Goal: Transaction & Acquisition: Obtain resource

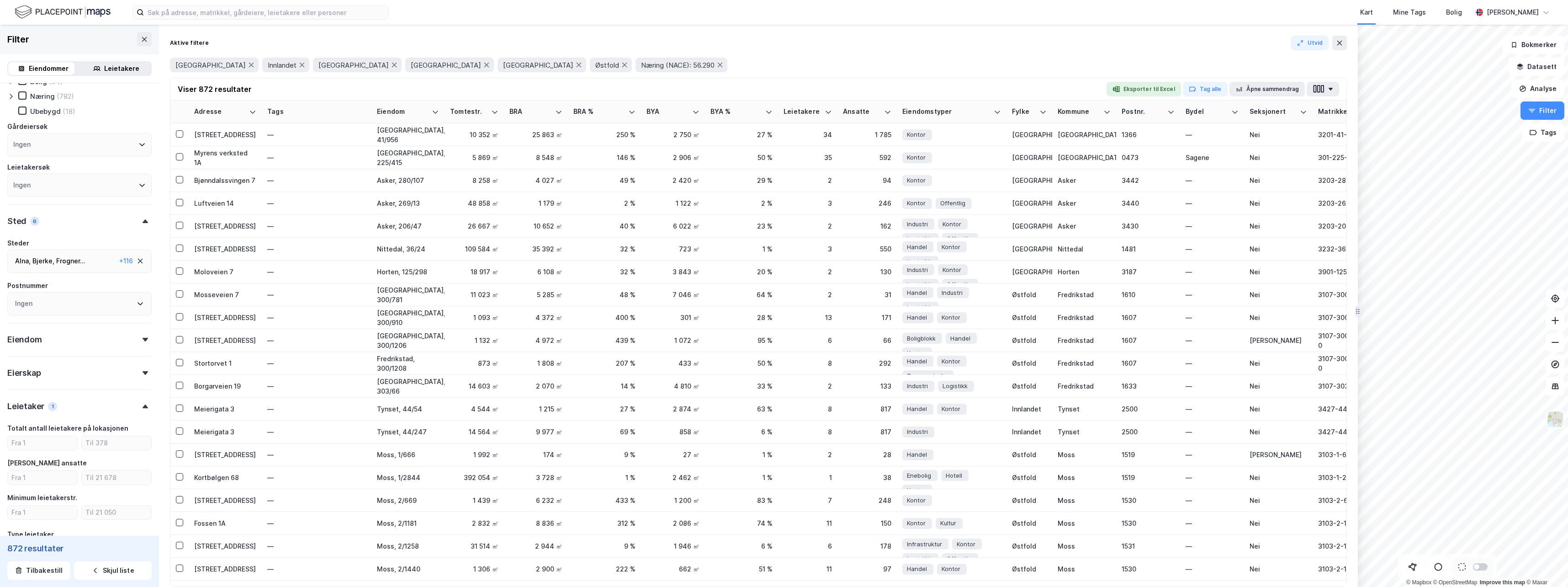
scroll to position [14, 0]
click at [118, 69] on div "Leietakere" at bounding box center [122, 69] width 35 height 11
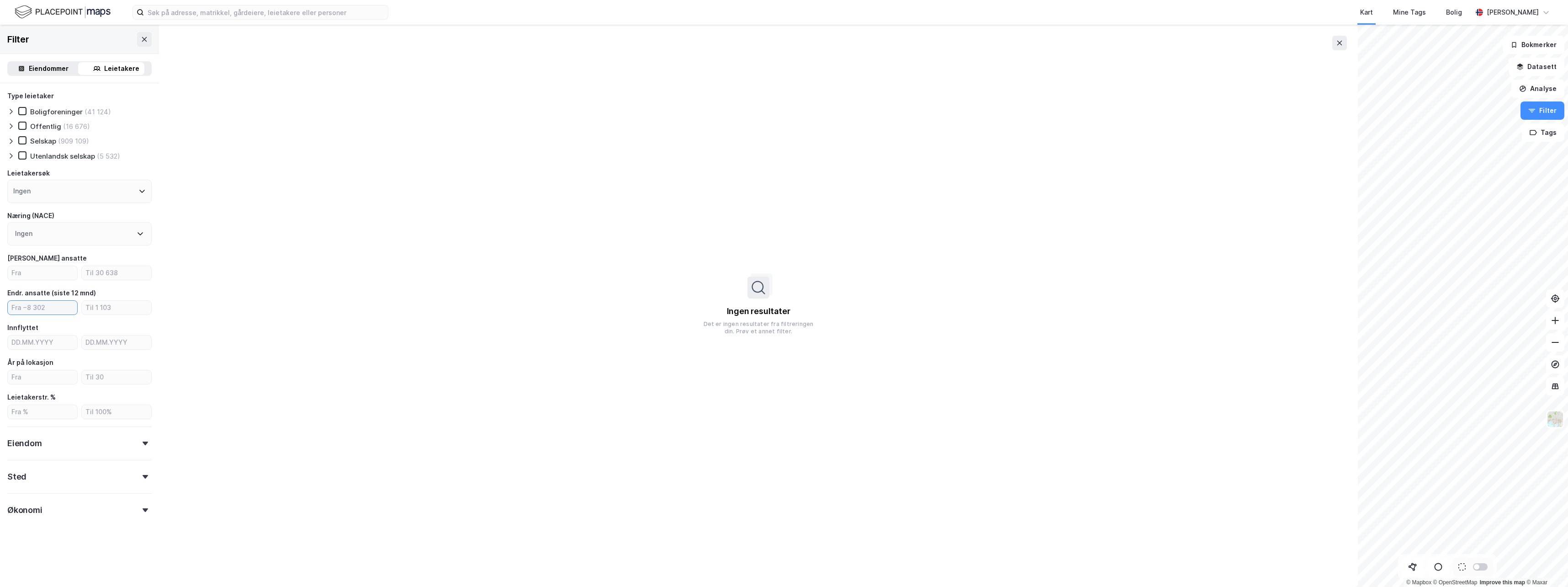
click at [47, 309] on input "number" at bounding box center [43, 308] width 69 height 14
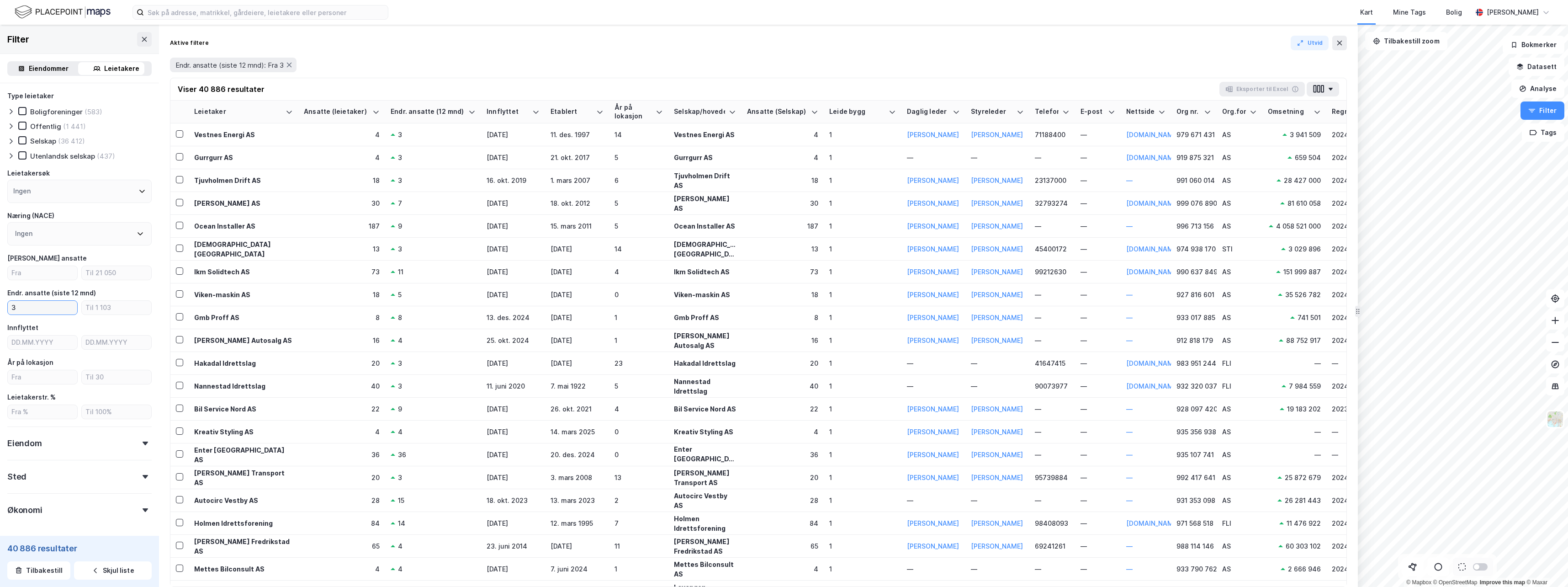
type input "3"
click at [55, 69] on div "Eiendommer" at bounding box center [48, 69] width 40 height 11
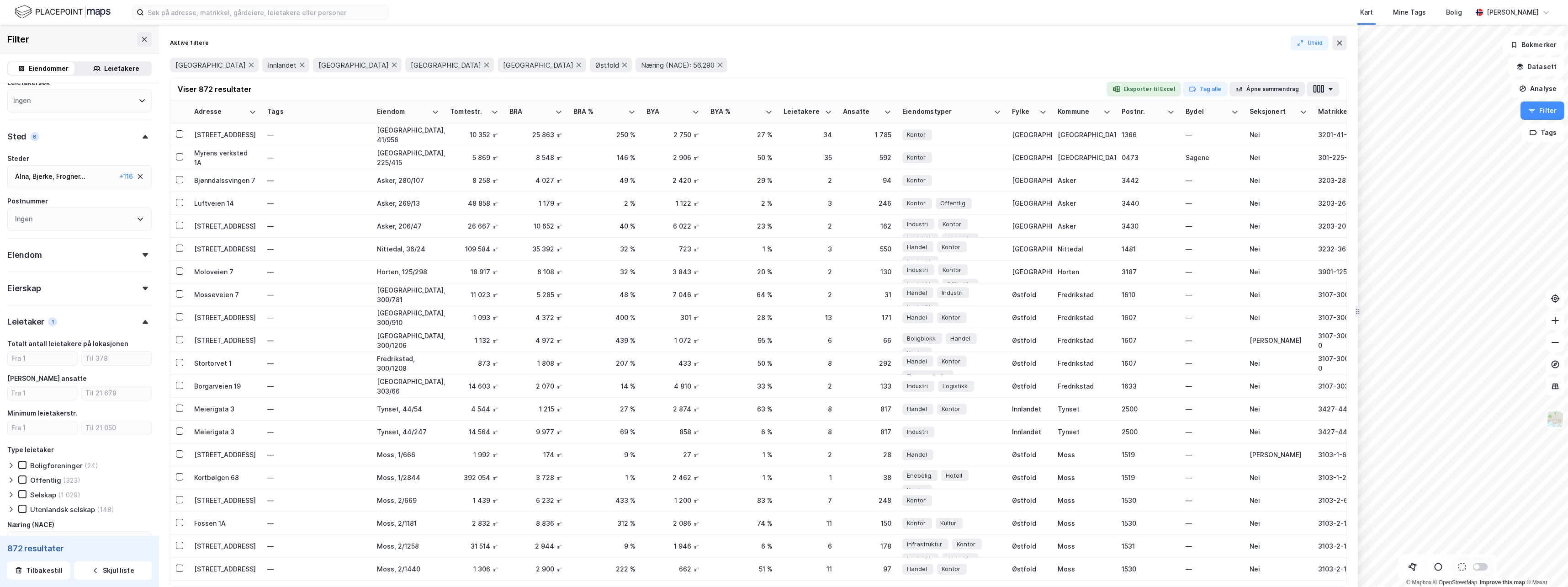
scroll to position [234, 0]
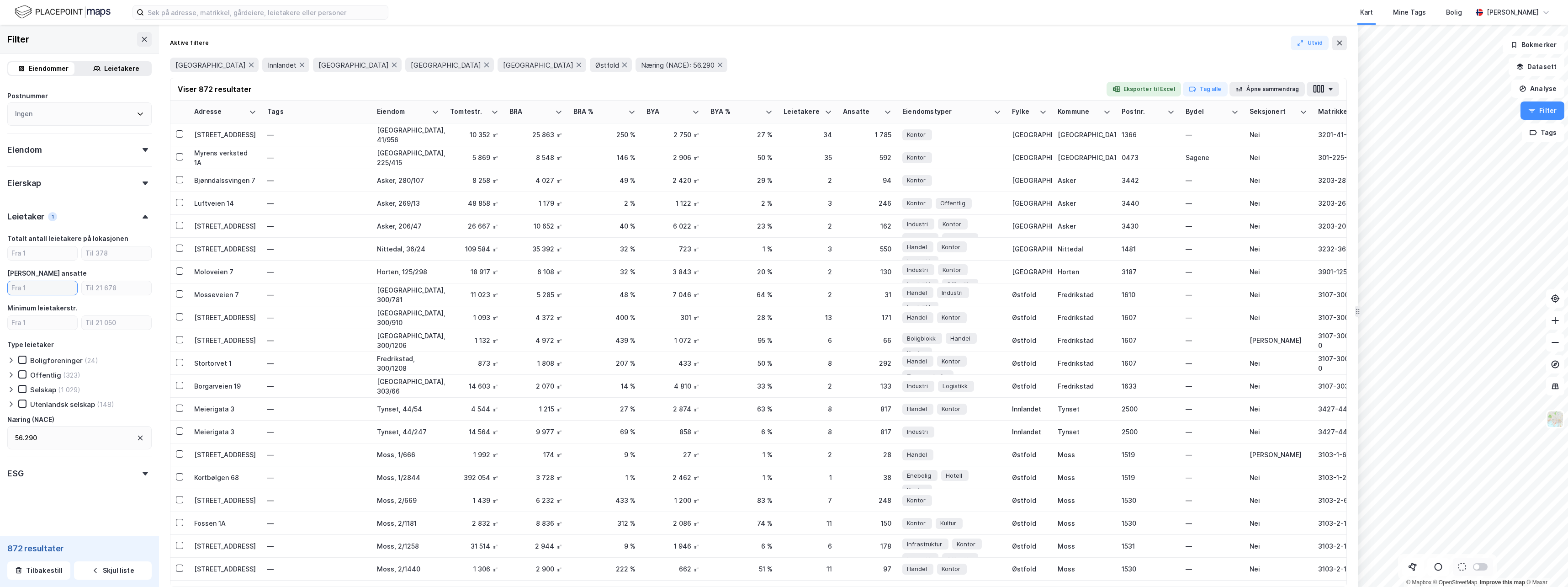
click at [49, 285] on input "number" at bounding box center [43, 288] width 69 height 14
type input "3"
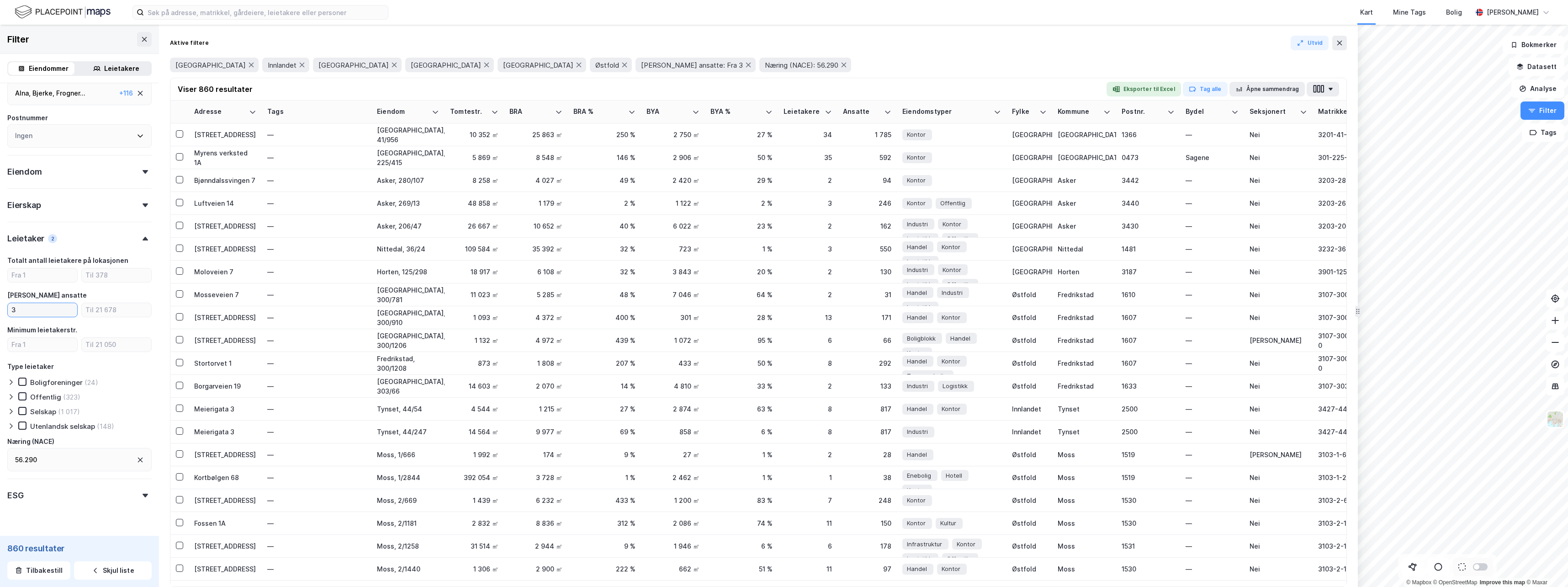
scroll to position [234, 0]
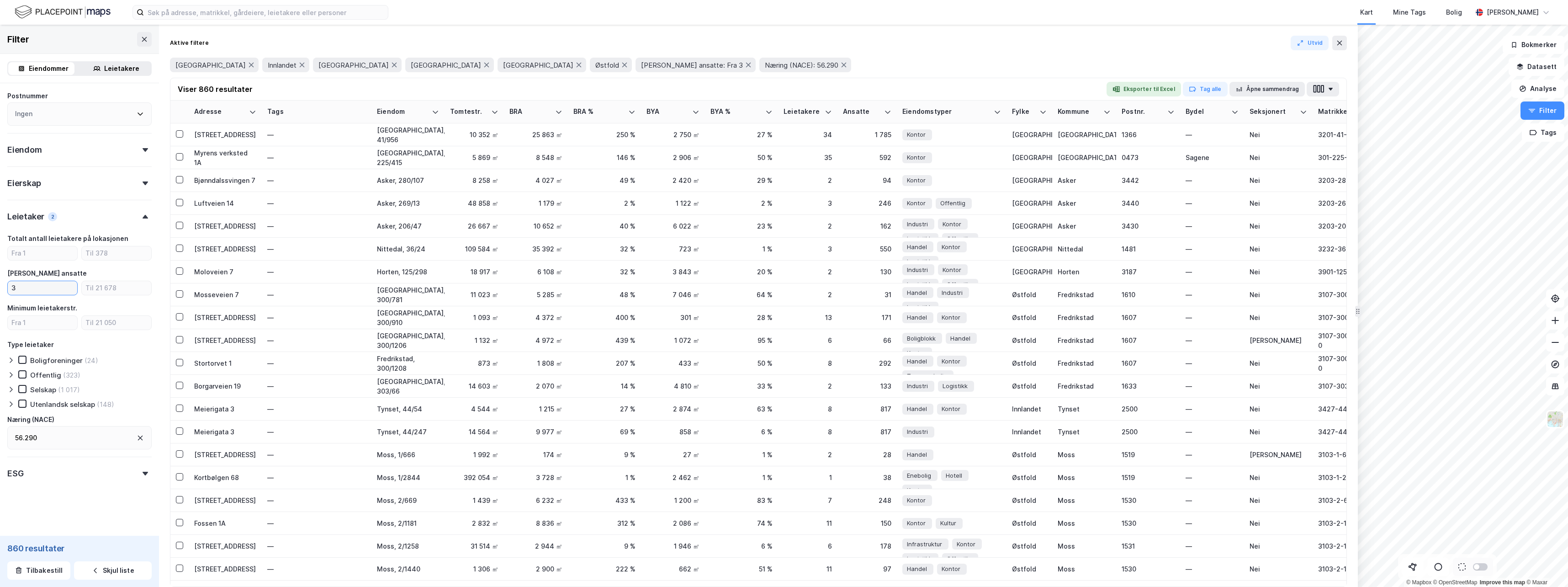
drag, startPoint x: 22, startPoint y: 289, endPoint x: 0, endPoint y: 285, distance: 22.4
click at [0, 286] on html "Kart Mine Tags [PERSON_NAME] © Mapbox © OpenStreetMap Improve this map © Maxar …" at bounding box center [784, 294] width 1568 height 587
click at [94, 68] on icon at bounding box center [97, 69] width 7 height 7
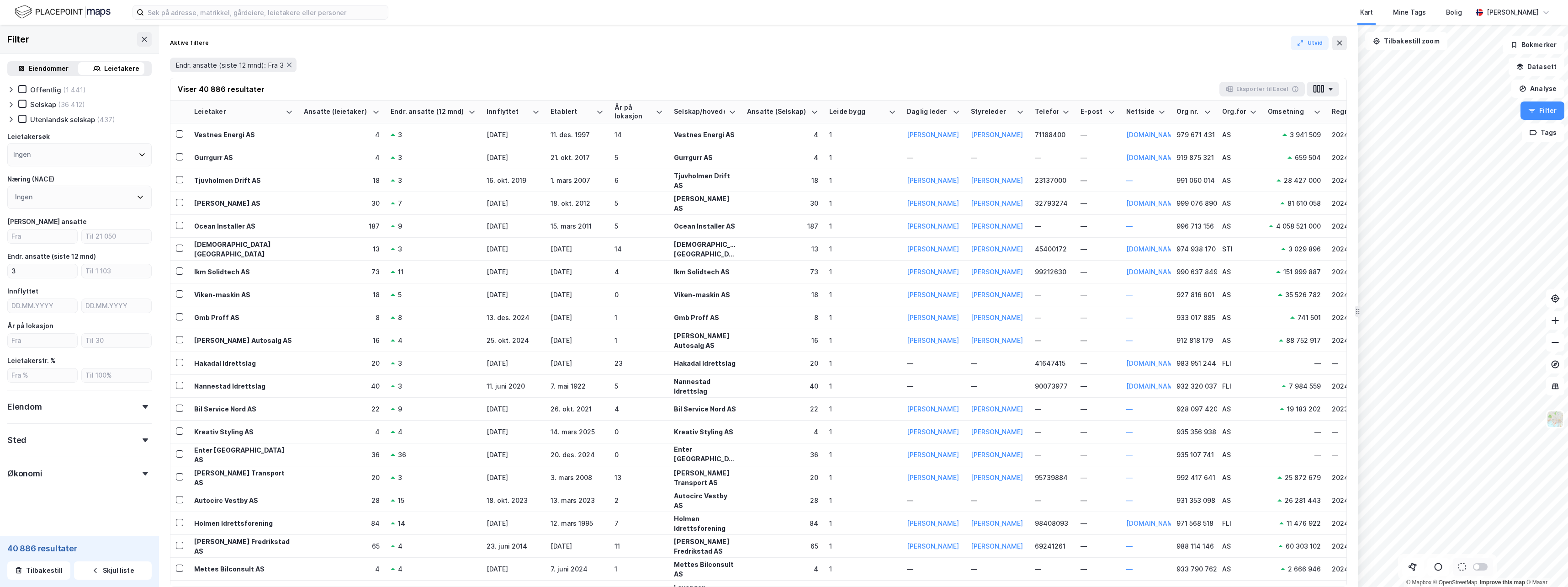
scroll to position [37, 0]
click at [292, 63] on icon at bounding box center [289, 65] width 7 height 7
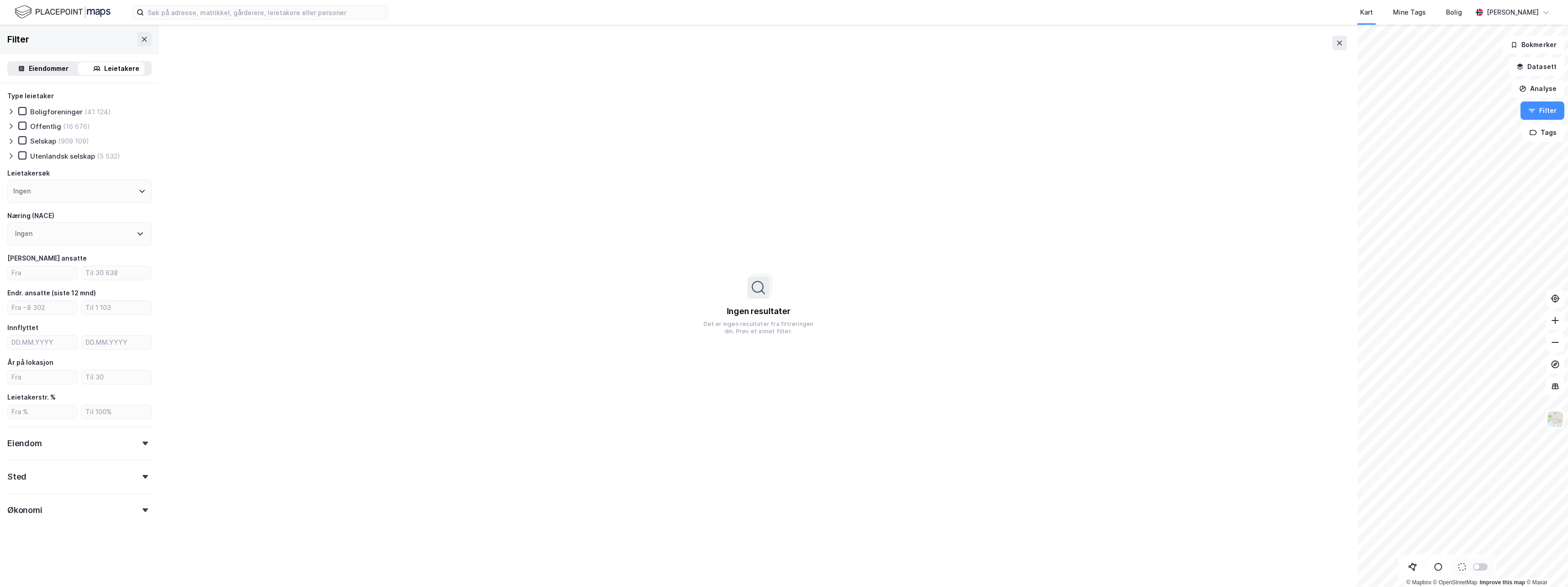
click at [49, 68] on div "Eiendommer" at bounding box center [48, 69] width 40 height 11
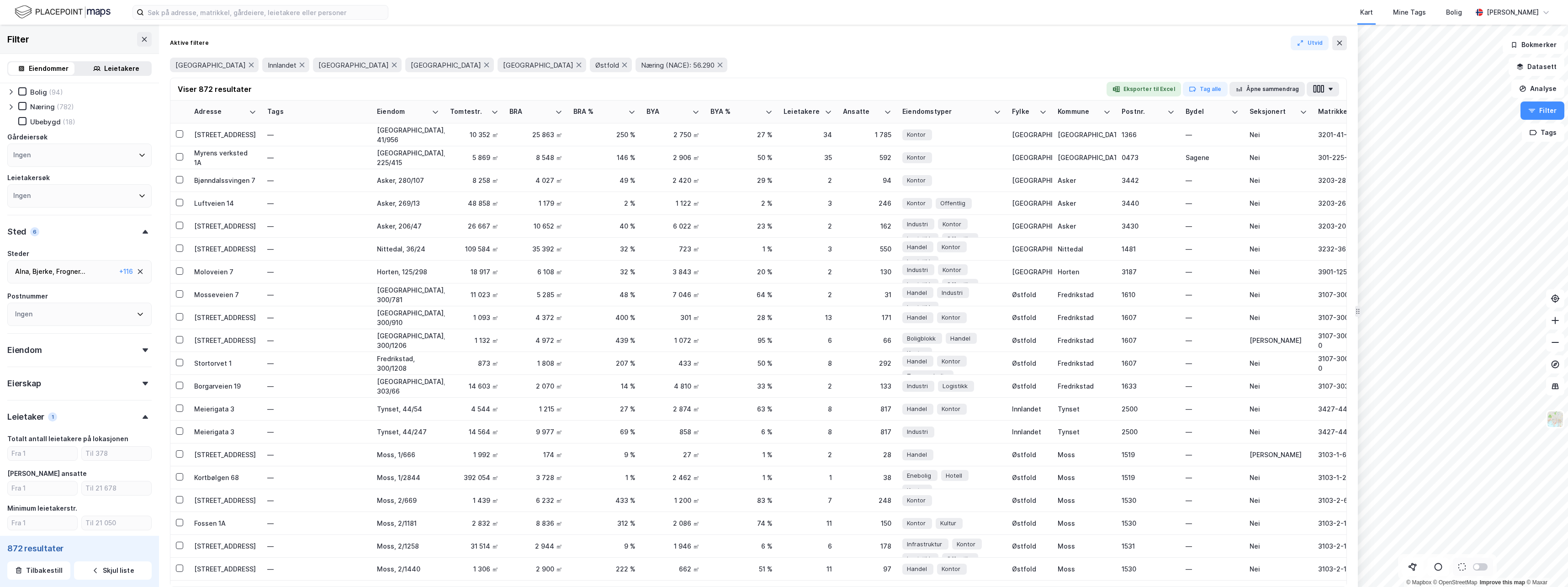
scroll to position [70, 0]
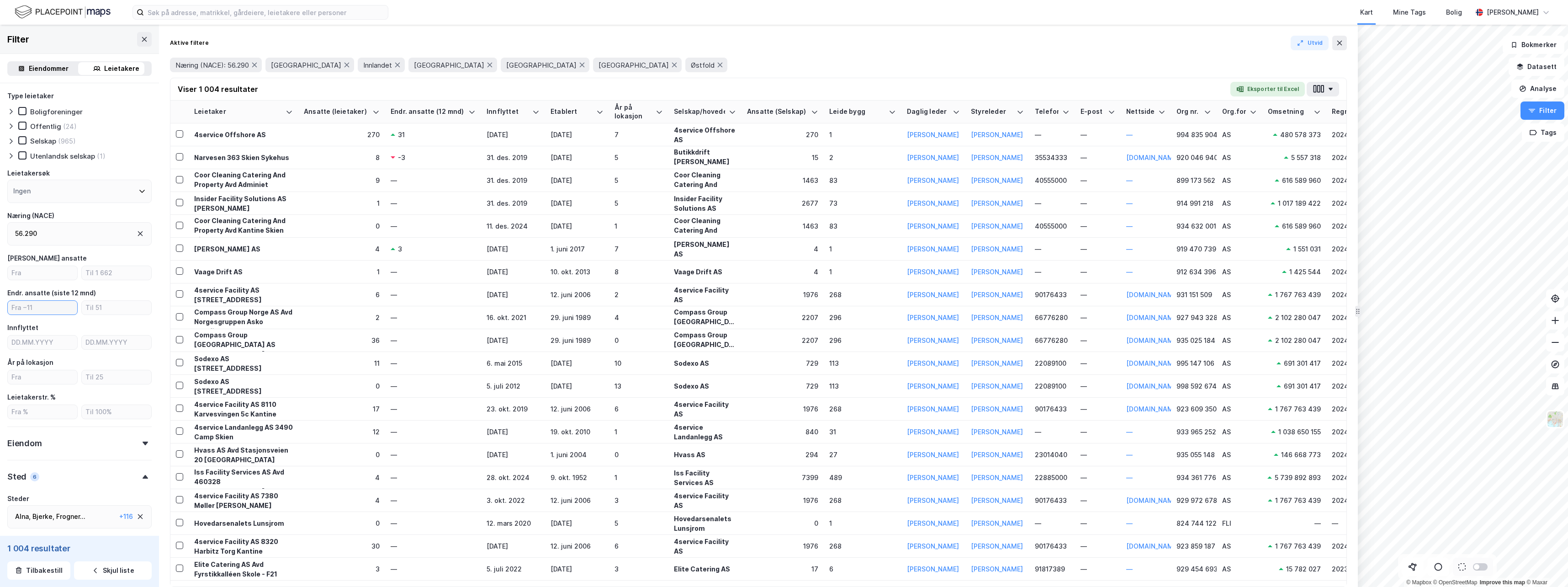
click at [23, 311] on input "number" at bounding box center [43, 308] width 69 height 14
type input "3"
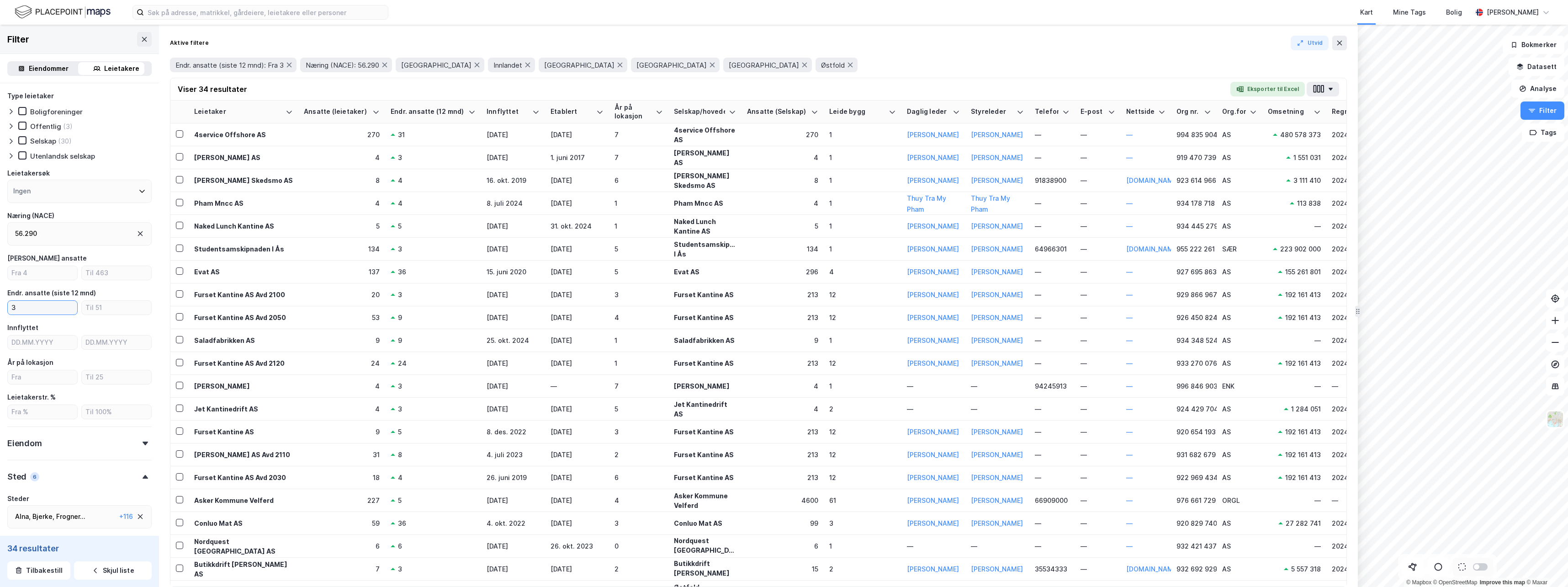
drag, startPoint x: 36, startPoint y: 308, endPoint x: 0, endPoint y: 306, distance: 36.1
click at [0, 306] on html "Kart Mine Tags Bolig Sohaila Bakhtiar © Mapbox © OpenStreetMap Improve this map…" at bounding box center [784, 294] width 1568 height 587
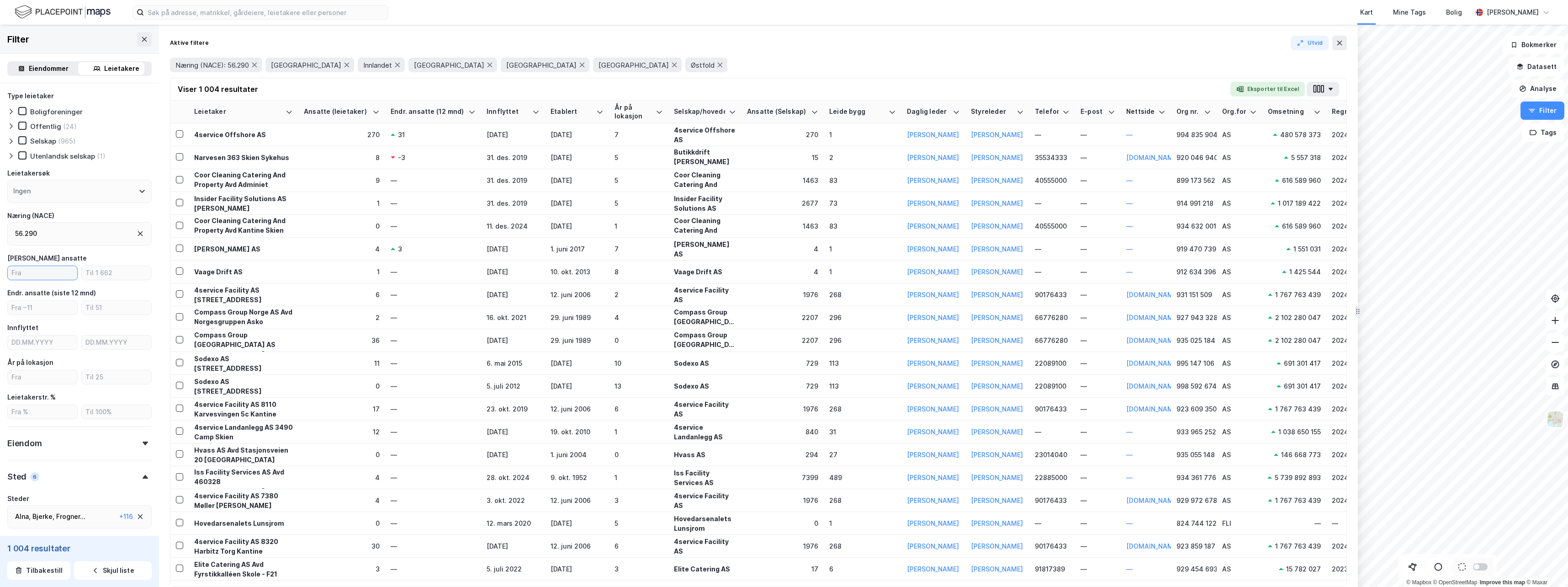
click at [45, 275] on input "number" at bounding box center [43, 273] width 69 height 14
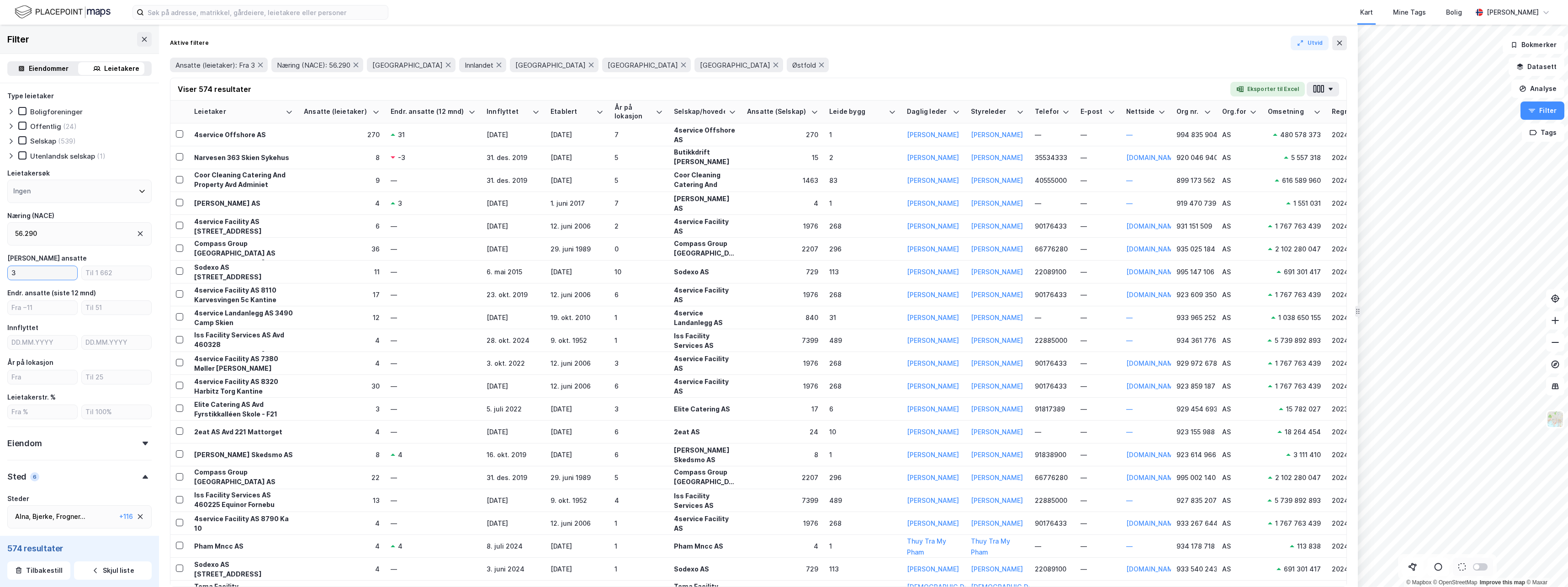
type input "3"
click at [897, 62] on div "Ansatte (leietaker): Fra 3 Næring (NACE): 56.290 Akershus Innlandet Oslo Telema…" at bounding box center [758, 65] width 1177 height 15
click at [724, 113] on div "Selskap/hovedenhet" at bounding box center [699, 111] width 51 height 9
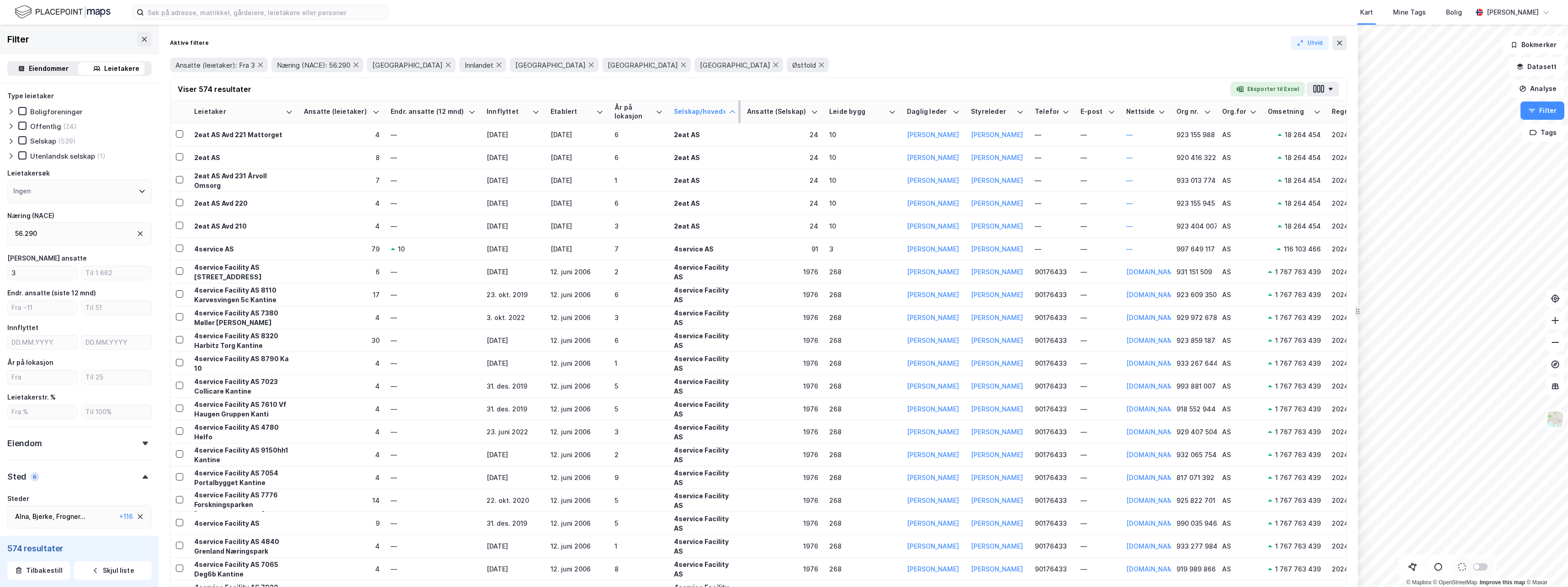
click at [724, 113] on div "Selskap/hovedenhet" at bounding box center [699, 111] width 51 height 9
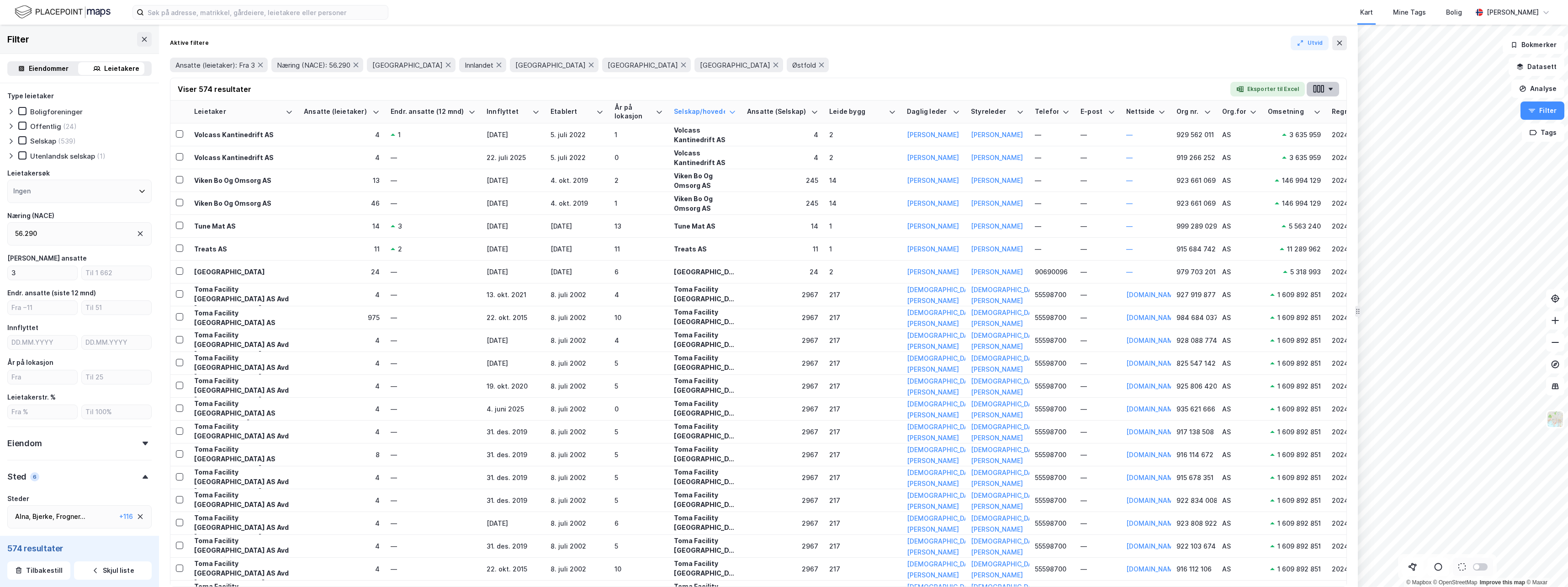
click at [1336, 94] on button "button" at bounding box center [1323, 89] width 32 height 15
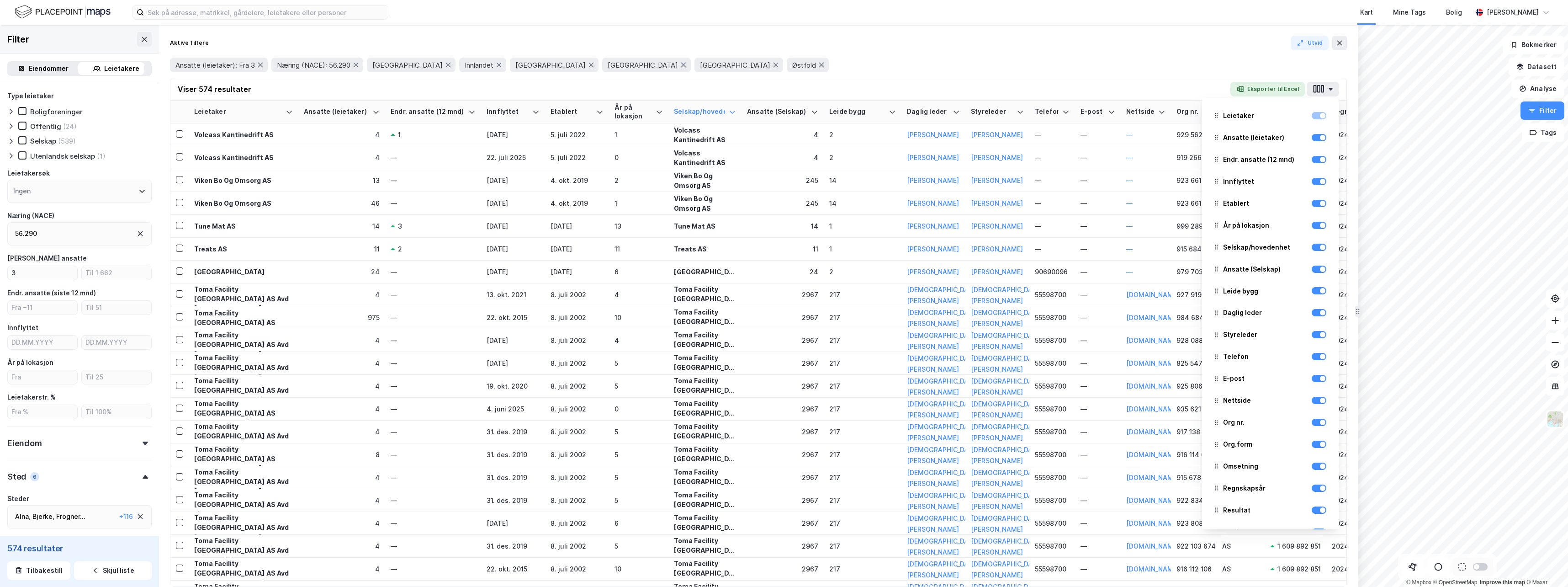
click at [956, 66] on div "Ansatte (leietaker): Fra 3 Næring (NACE): 56.290 Akershus Innlandet Oslo Telema…" at bounding box center [758, 65] width 1177 height 15
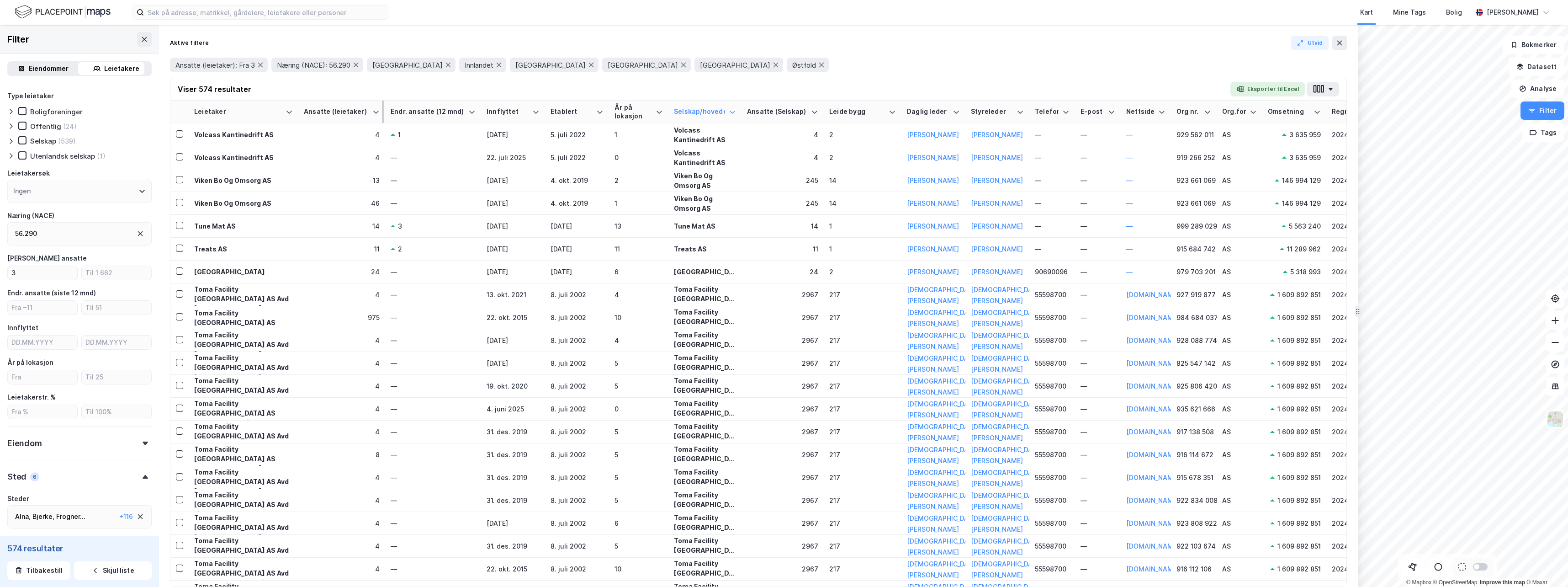
click at [335, 113] on div "Ansatte (leietaker)" at bounding box center [336, 111] width 65 height 9
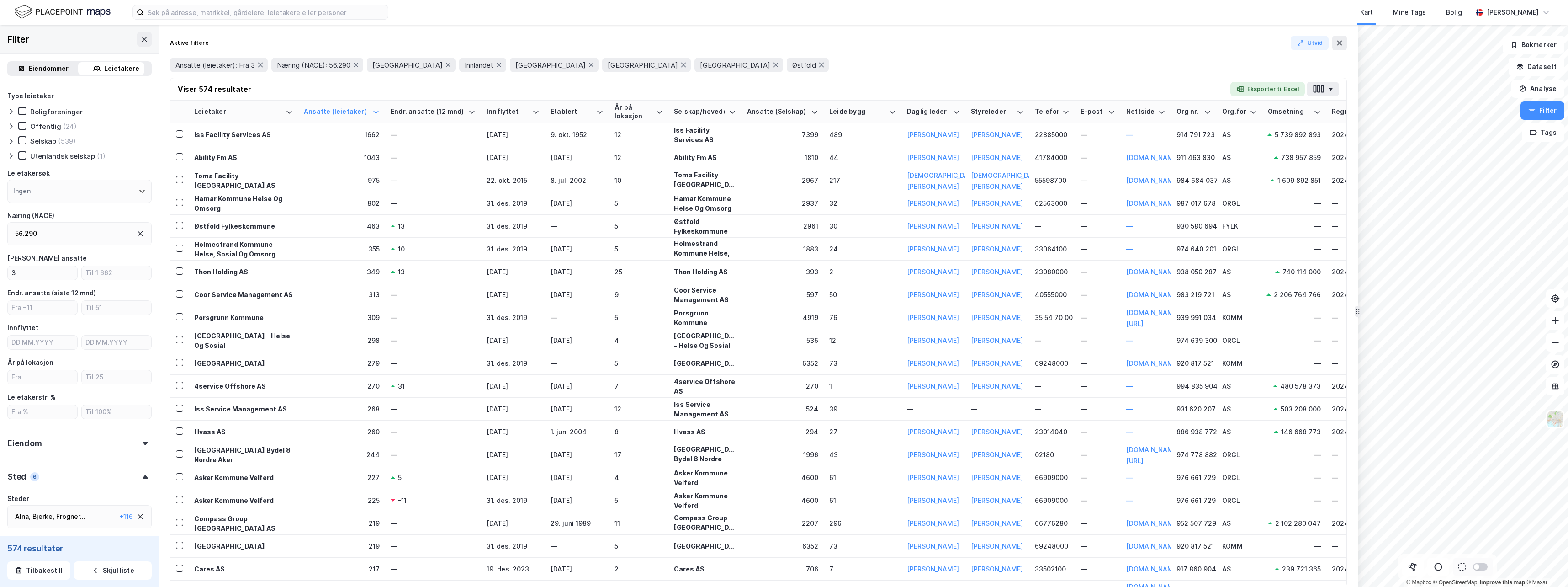
drag, startPoint x: 262, startPoint y: 110, endPoint x: 394, endPoint y: 85, distance: 134.3
click at [396, 85] on div "Viser 574 resultater Eksporter til Excel" at bounding box center [758, 89] width 1176 height 23
click at [138, 194] on icon at bounding box center [142, 191] width 7 height 7
click at [133, 316] on div "Eiendom" at bounding box center [79, 318] width 144 height 26
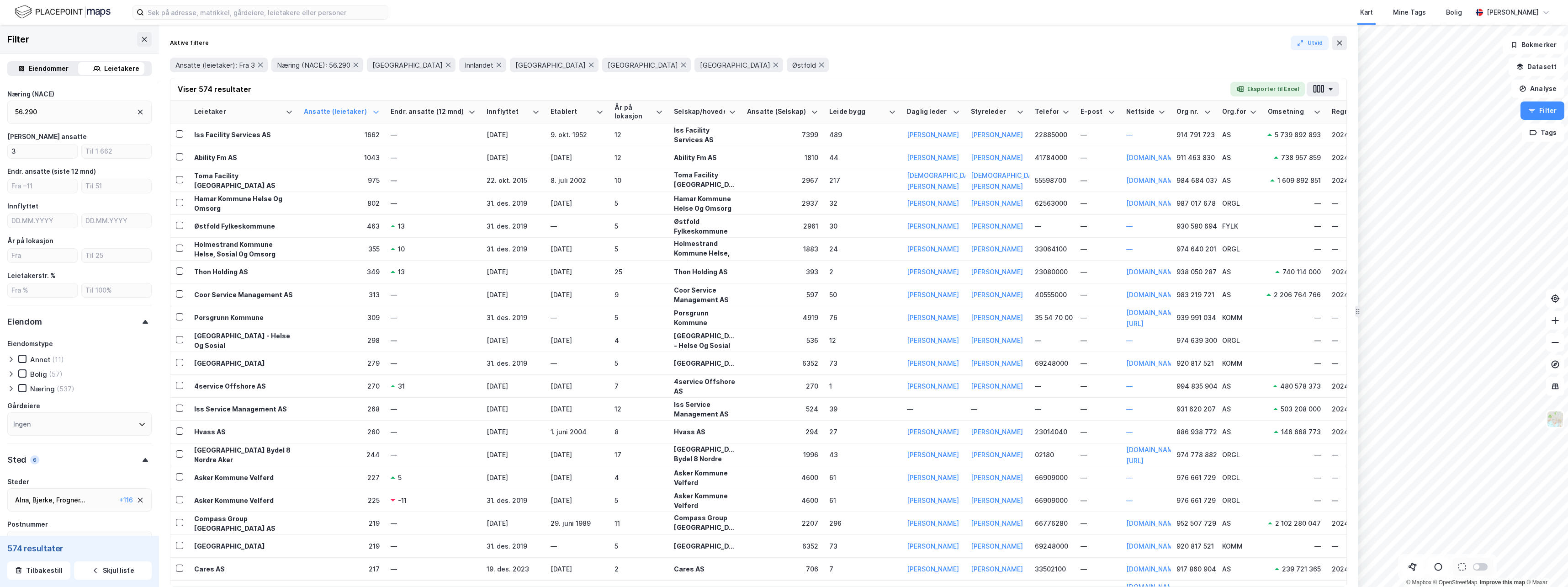
click at [133, 316] on div "Eiendom" at bounding box center [79, 318] width 144 height 26
click at [53, 233] on div "56.290" at bounding box center [79, 234] width 144 height 23
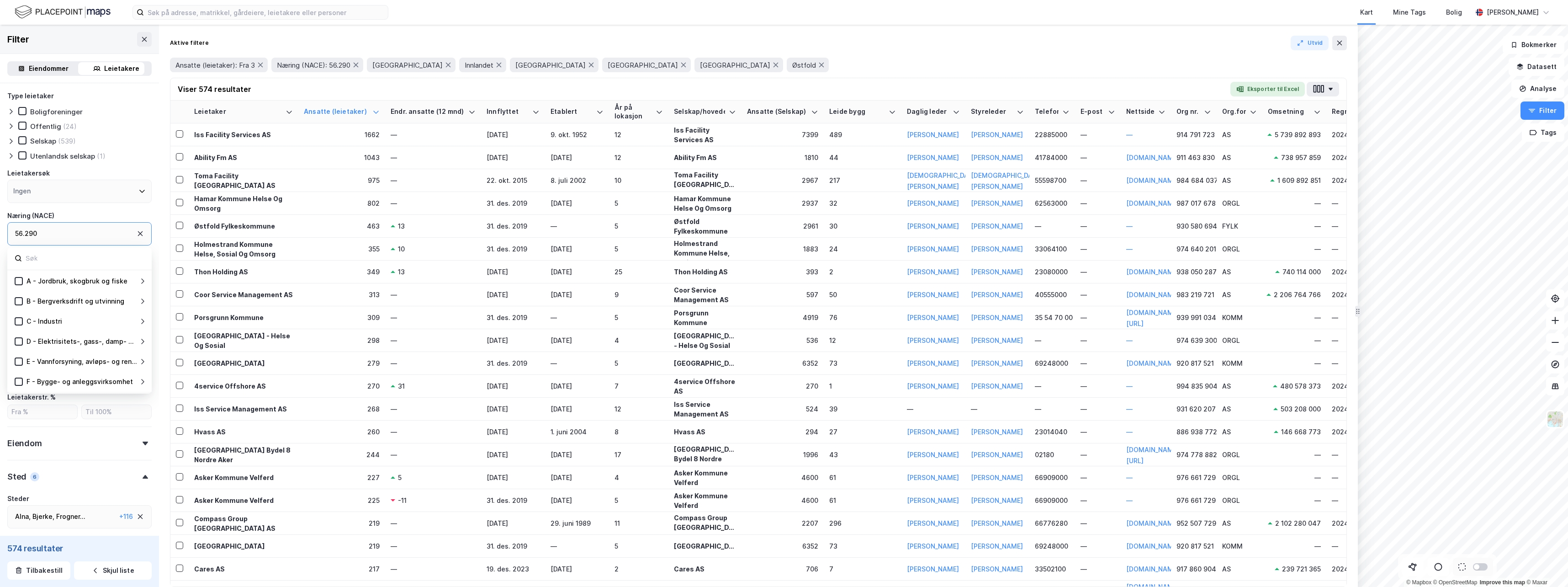
click at [53, 233] on div "56.290" at bounding box center [79, 234] width 144 height 23
click at [805, 52] on div "Ansatte (leietaker): Fra 3 Næring (NACE): 56.290 Akershus Innlandet Oslo Telema…" at bounding box center [758, 65] width 1177 height 26
click at [1258, 91] on button "Eksporter til Excel" at bounding box center [1267, 89] width 74 height 15
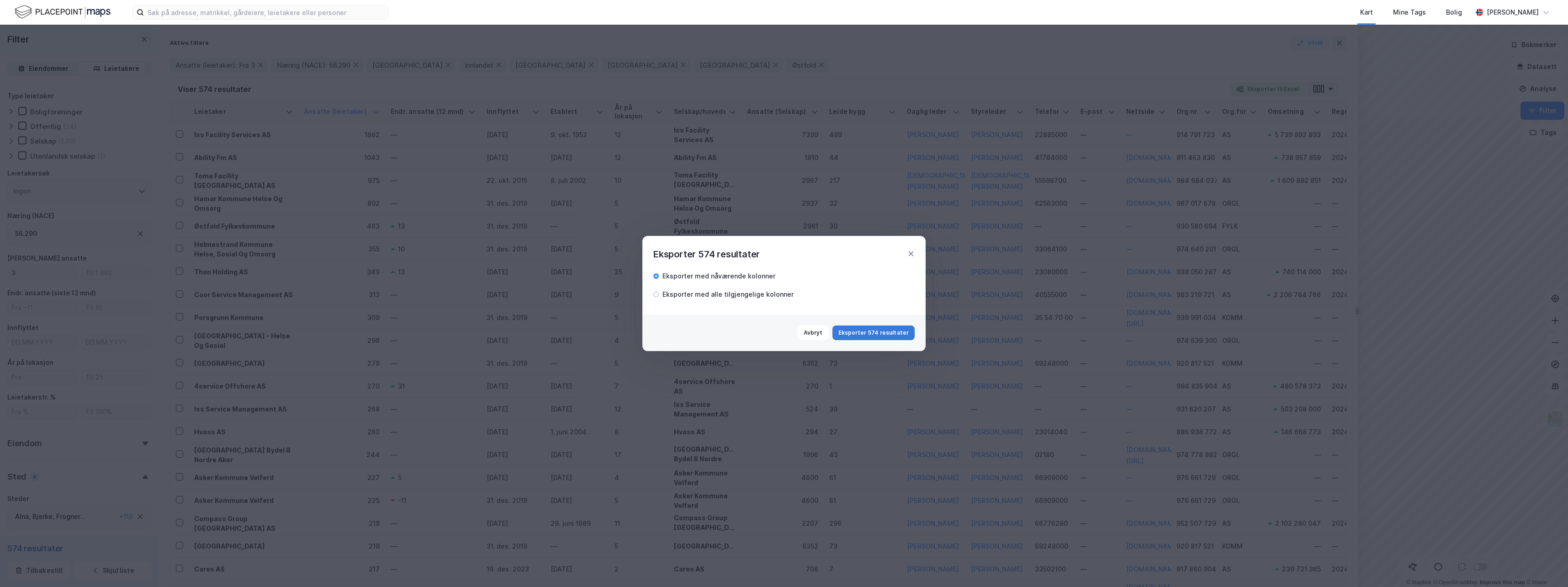
click at [869, 336] on button "Eksporter 574 resultater" at bounding box center [873, 332] width 82 height 15
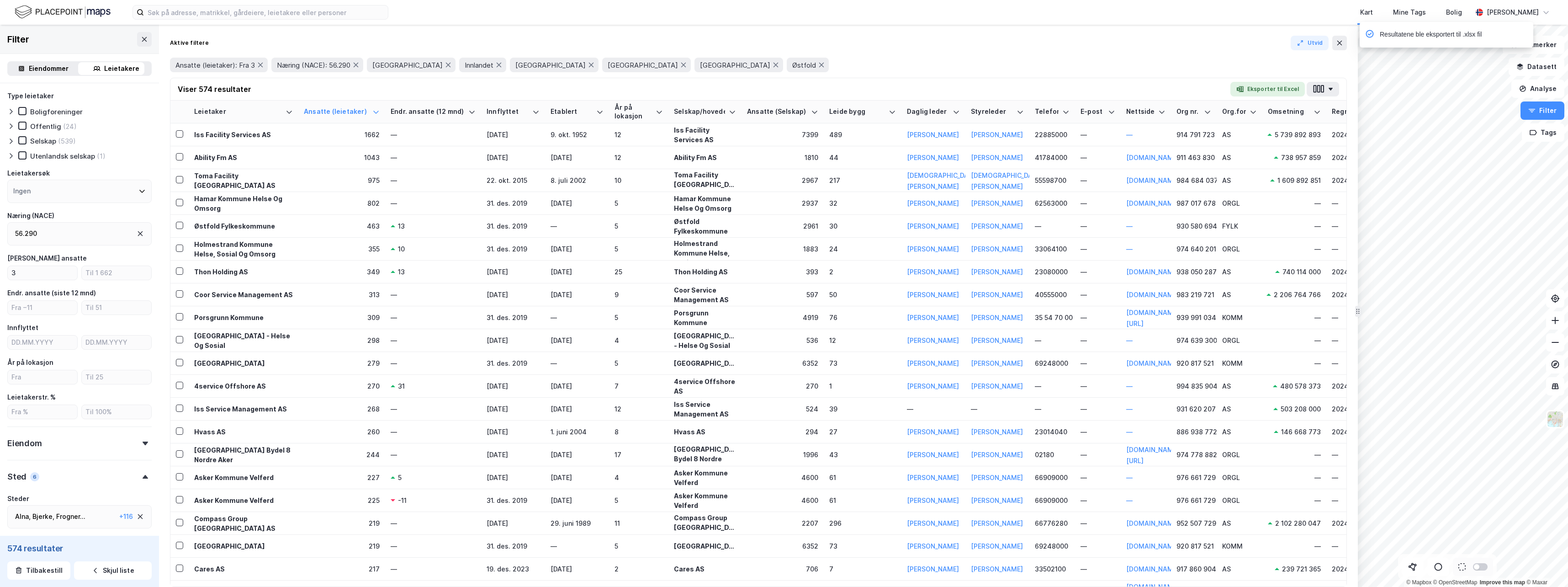
click at [1156, 47] on div "Aktive filtere Utvid" at bounding box center [758, 43] width 1177 height 15
click at [96, 273] on input "number" at bounding box center [116, 273] width 69 height 14
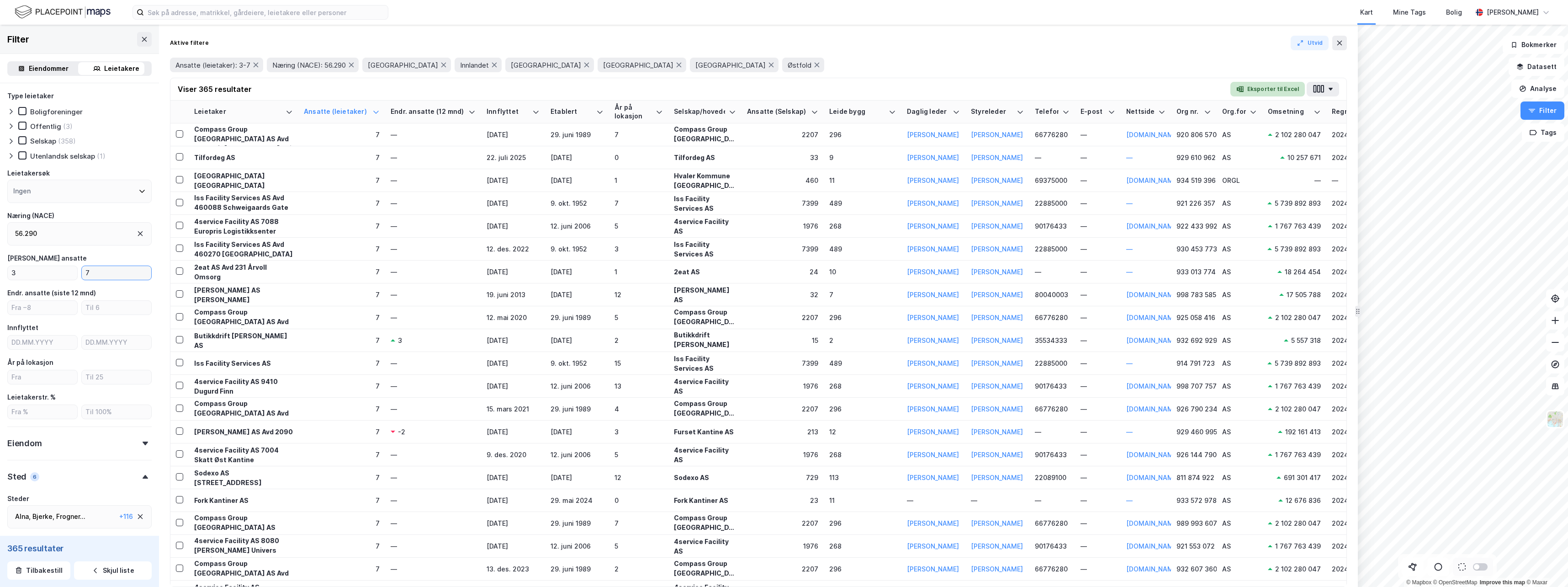
type input "7"
click at [1263, 94] on button "Eksporter til Excel" at bounding box center [1267, 89] width 74 height 15
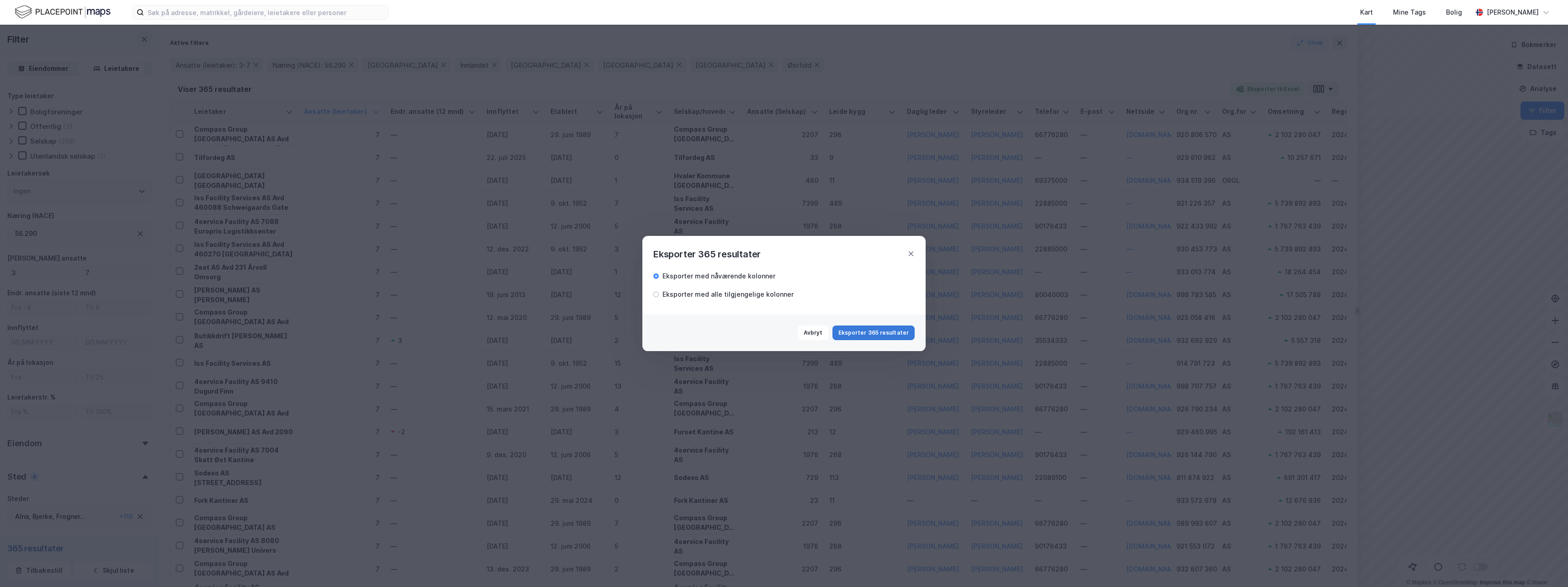
click at [876, 329] on button "Eksporter 365 resultater" at bounding box center [873, 332] width 82 height 15
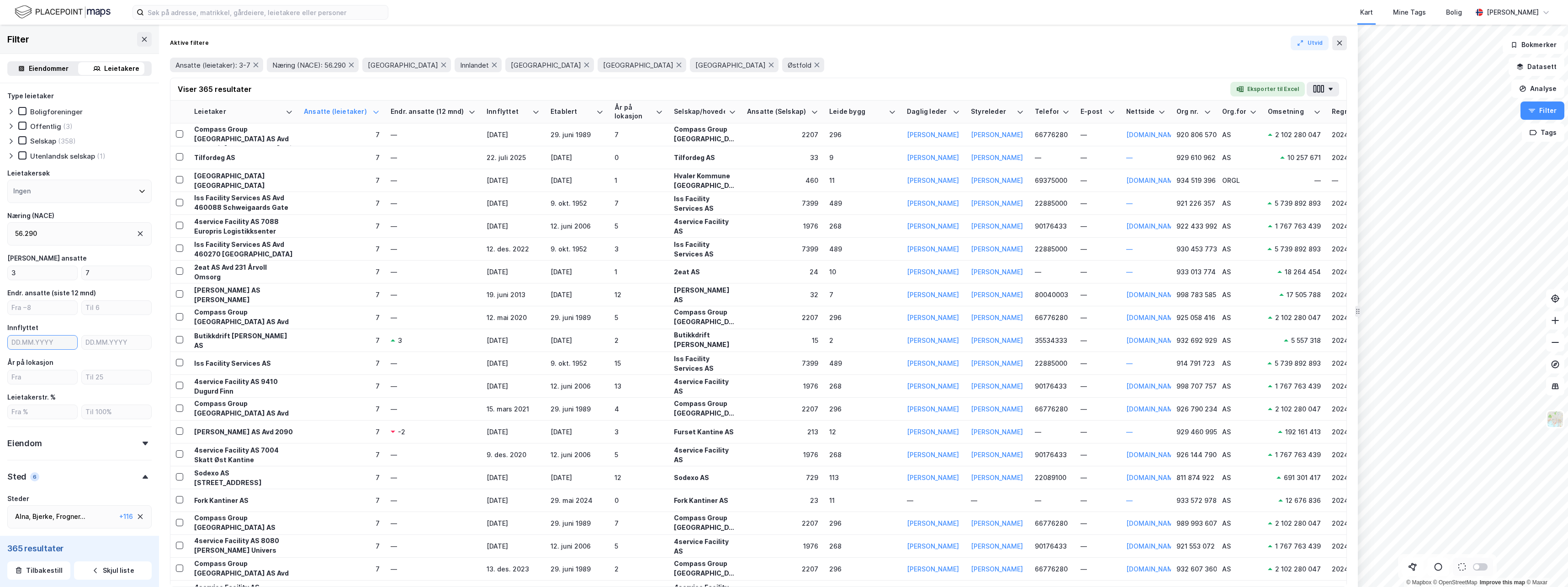
type input "DD.MM.YYYY"
click at [49, 342] on input "DD.MM.YYYY" at bounding box center [43, 342] width 69 height 14
click at [59, 362] on icon "calendar view is open, switch to year view" at bounding box center [54, 364] width 11 height 11
type input "DD.MM.YYYY"
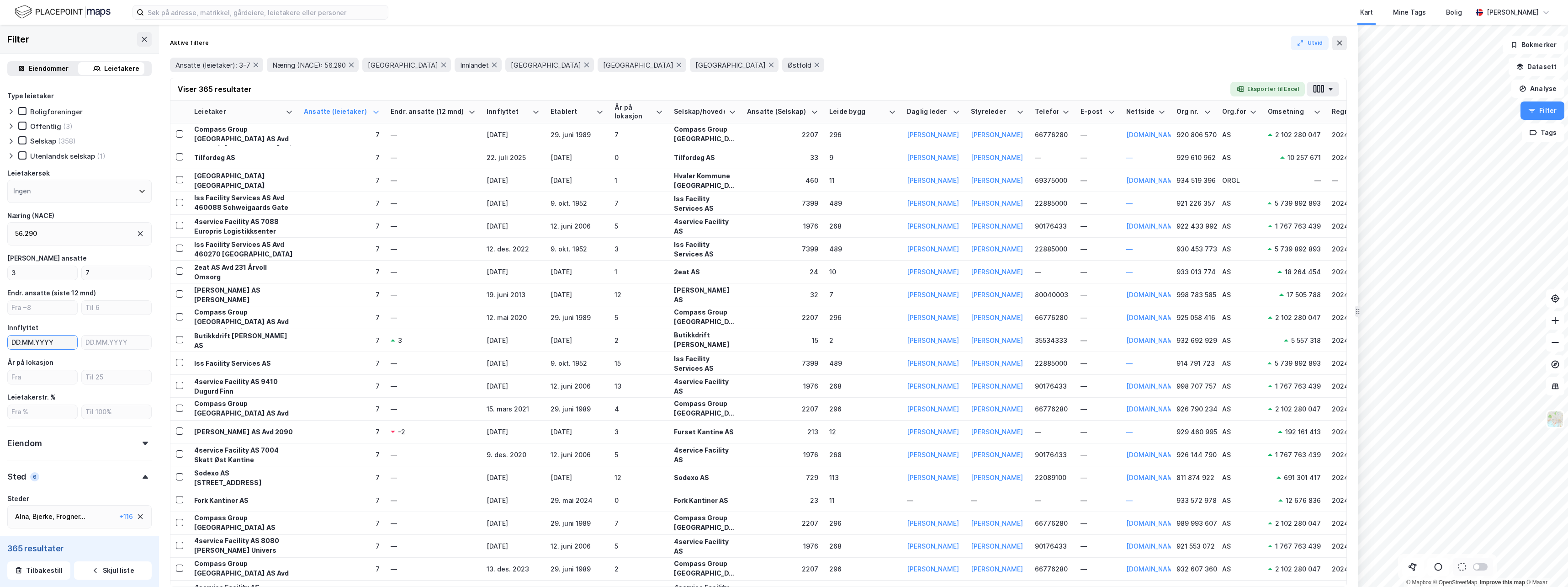
click at [109, 327] on div "Innflyttet" at bounding box center [79, 328] width 144 height 11
type input "DD.MM.YYYY"
click at [114, 344] on input "DD.MM.YYYY" at bounding box center [116, 342] width 69 height 14
click at [130, 367] on icon "calendar view is open, switch to year view" at bounding box center [124, 364] width 11 height 11
click at [189, 418] on button "2023" at bounding box center [205, 417] width 33 height 16
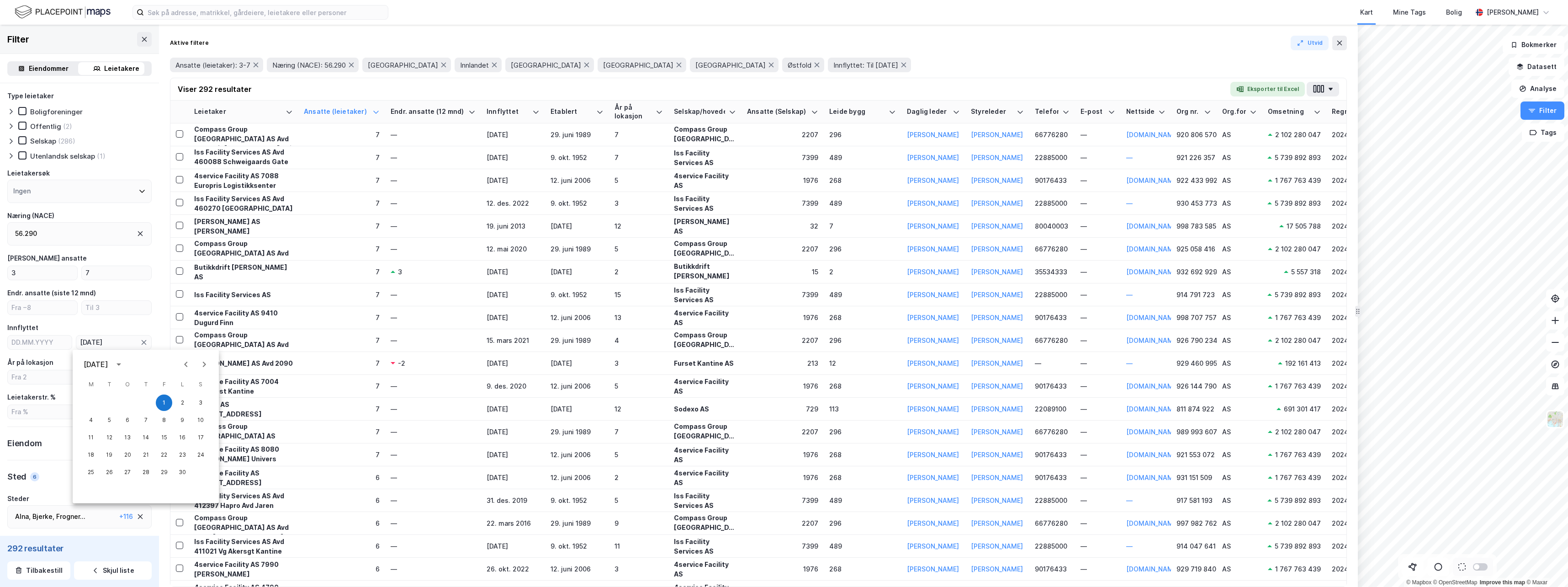
click at [206, 363] on icon "Next month" at bounding box center [205, 364] width 11 height 11
click at [206, 364] on icon "Next month" at bounding box center [204, 364] width 3 height 5
click at [205, 469] on button "31" at bounding box center [200, 472] width 16 height 16
type input "31.12.2023"
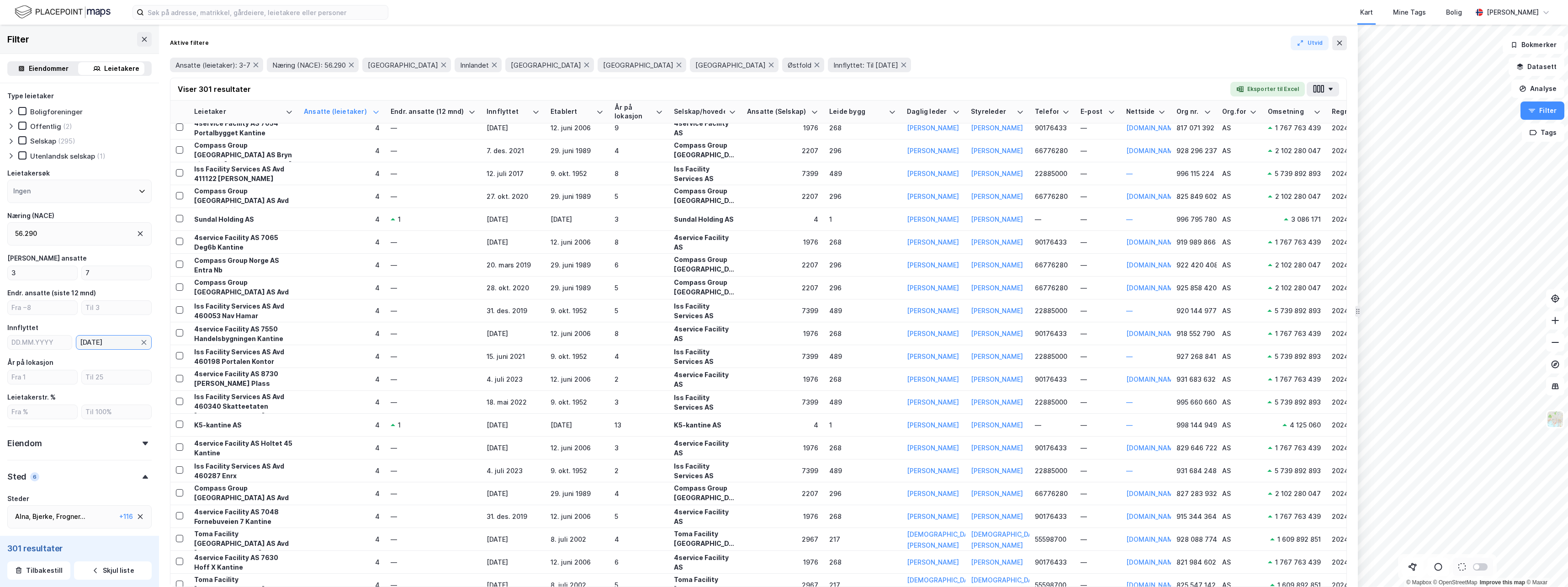
scroll to position [2202, 0]
